Goal: Task Accomplishment & Management: Manage account settings

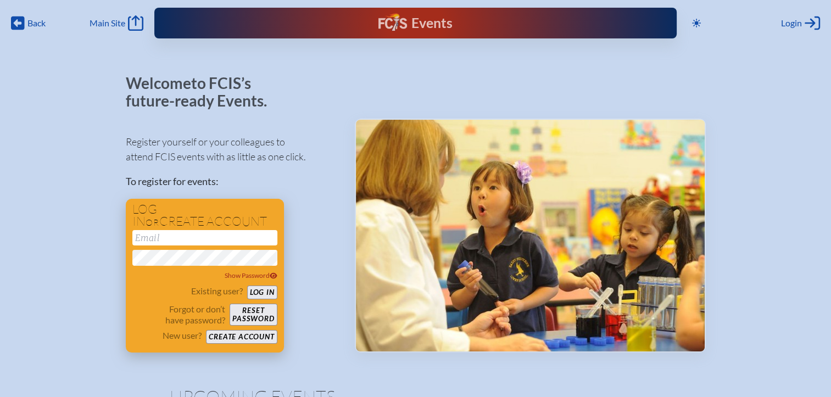
type input "[EMAIL_ADDRESS][DOMAIN_NAME]"
click at [259, 293] on button "Log in" at bounding box center [262, 293] width 30 height 14
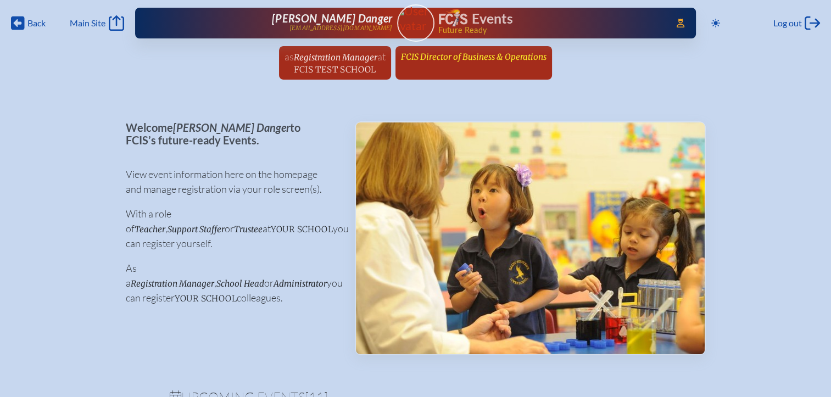
click at [480, 65] on link "FCIS Director of Business & Operations since [DATE]" at bounding box center [474, 56] width 154 height 21
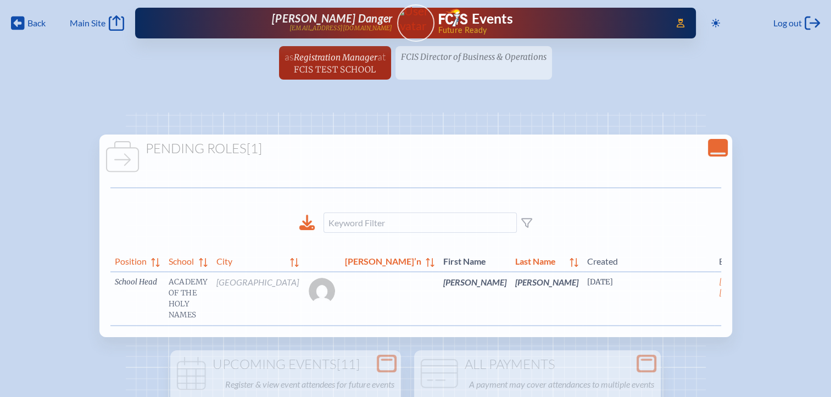
scroll to position [0, 8]
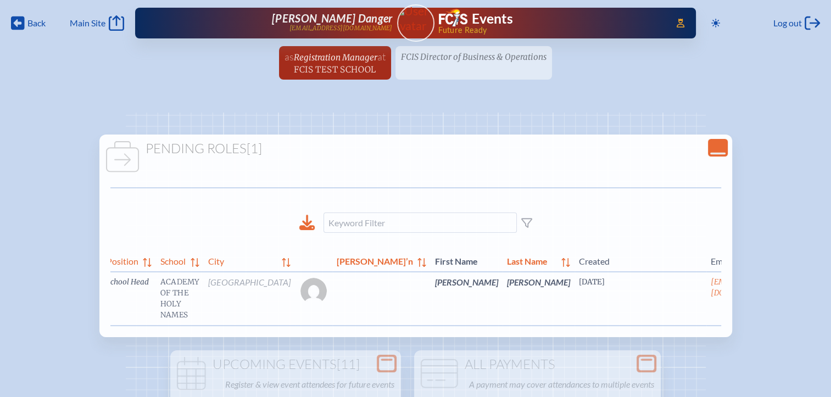
click at [783, 304] on link "edit Person’s Details" at bounding box center [801, 298] width 37 height 35
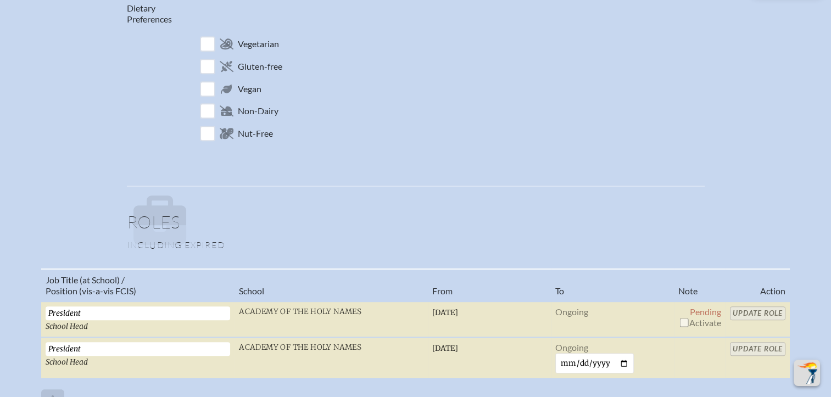
scroll to position [604, 0]
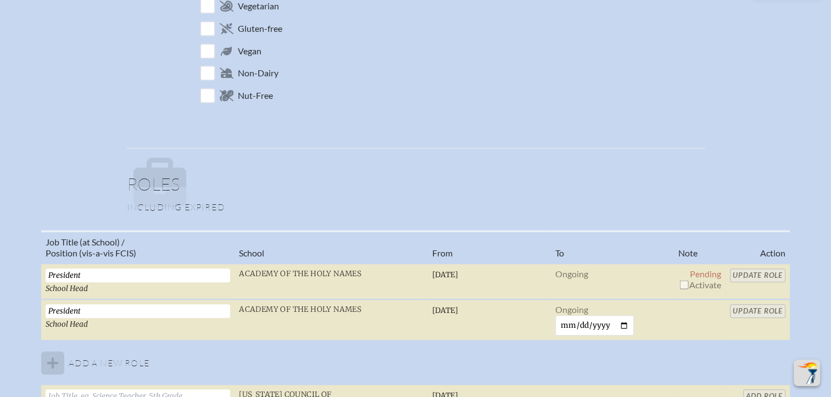
click at [681, 283] on input "checkbox" at bounding box center [684, 284] width 9 height 9
checkbox input "true"
click at [749, 271] on input "Update Role" at bounding box center [757, 276] width 55 height 14
